Goal: Check status

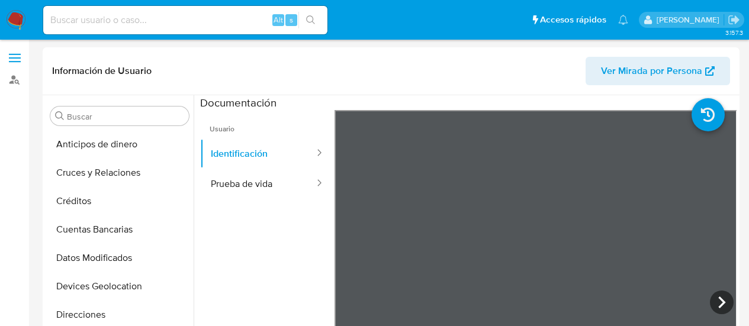
select select "10"
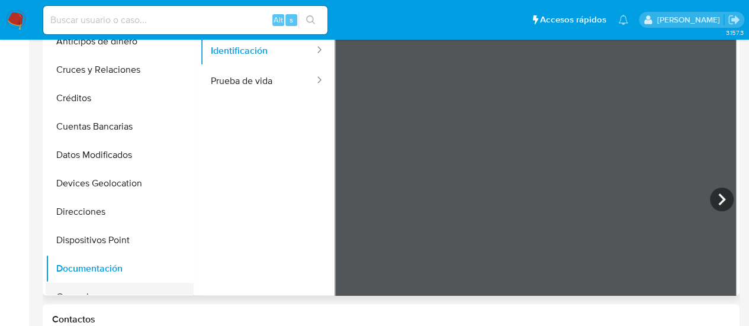
scroll to position [104, 0]
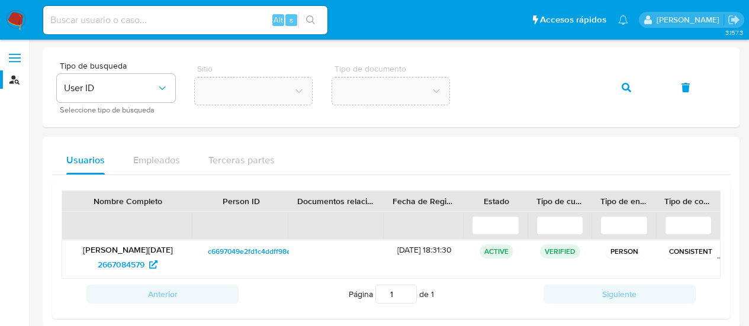
scroll to position [18, 0]
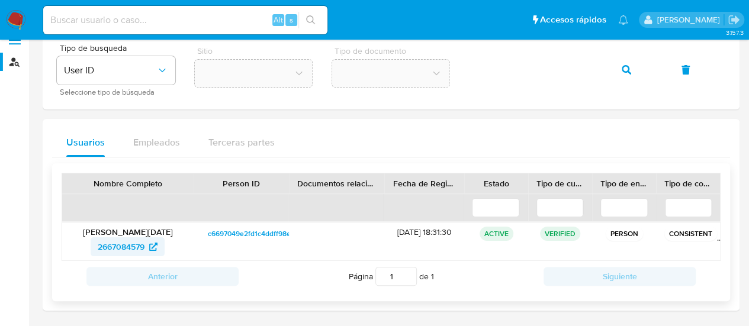
click at [131, 247] on span "2667084579" at bounding box center [121, 246] width 47 height 19
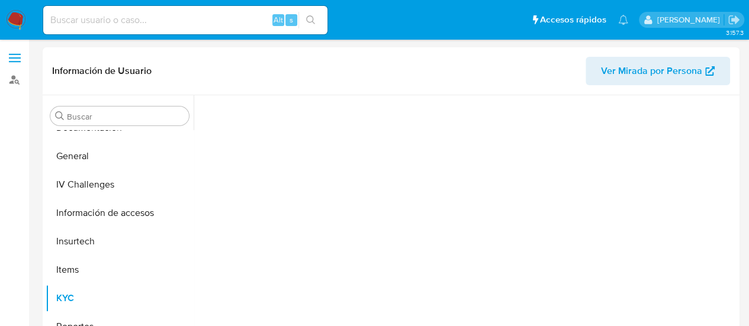
scroll to position [244, 0]
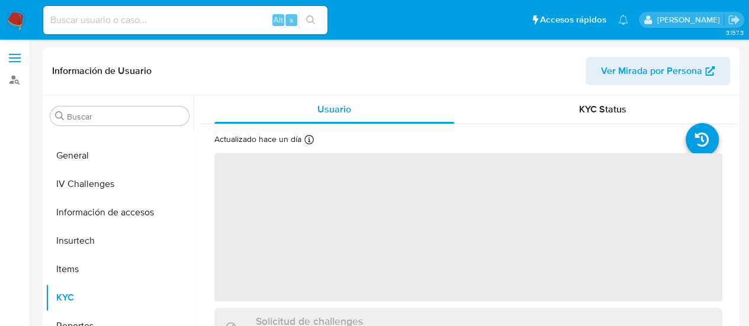
select select "10"
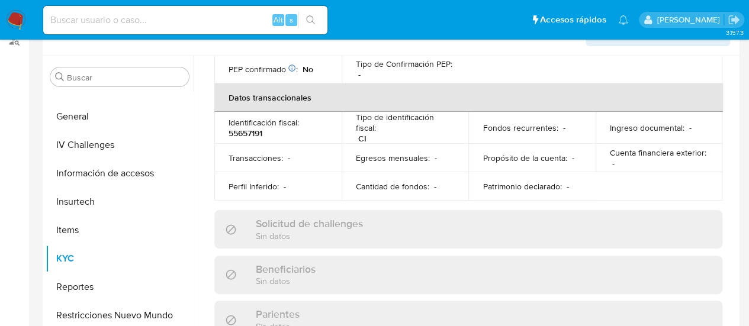
scroll to position [333, 0]
